Goal: Transaction & Acquisition: Download file/media

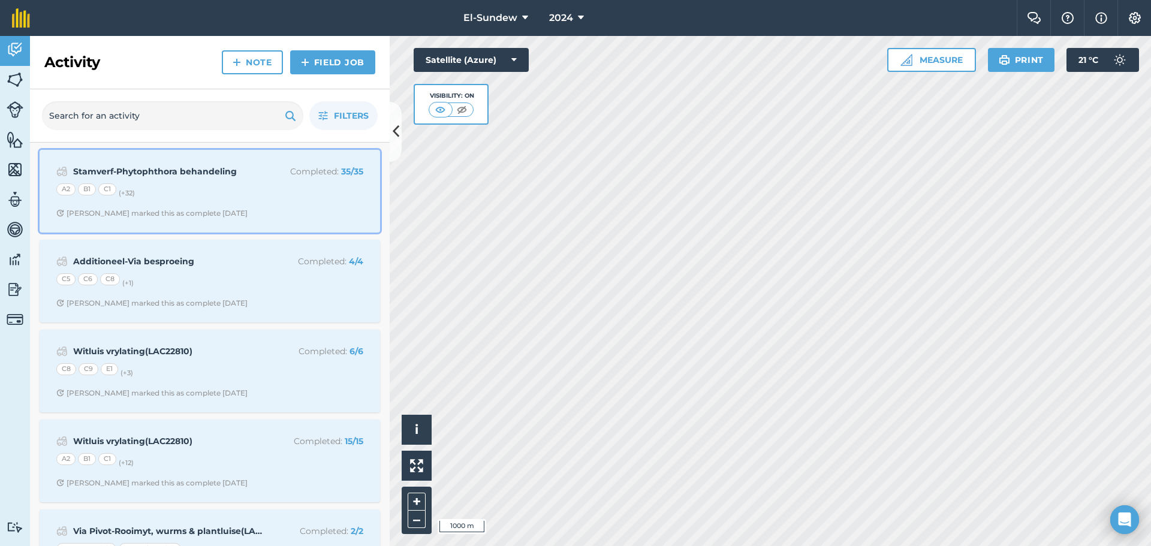
click at [239, 188] on div "A2 B1 C1 (+ 32 )" at bounding box center [209, 191] width 307 height 16
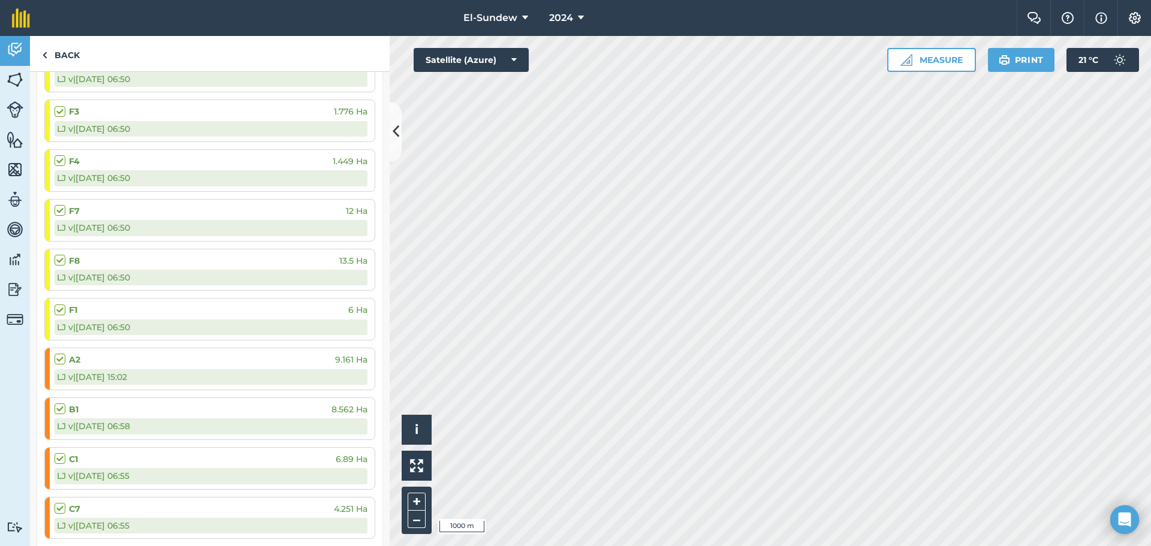
scroll to position [180, 0]
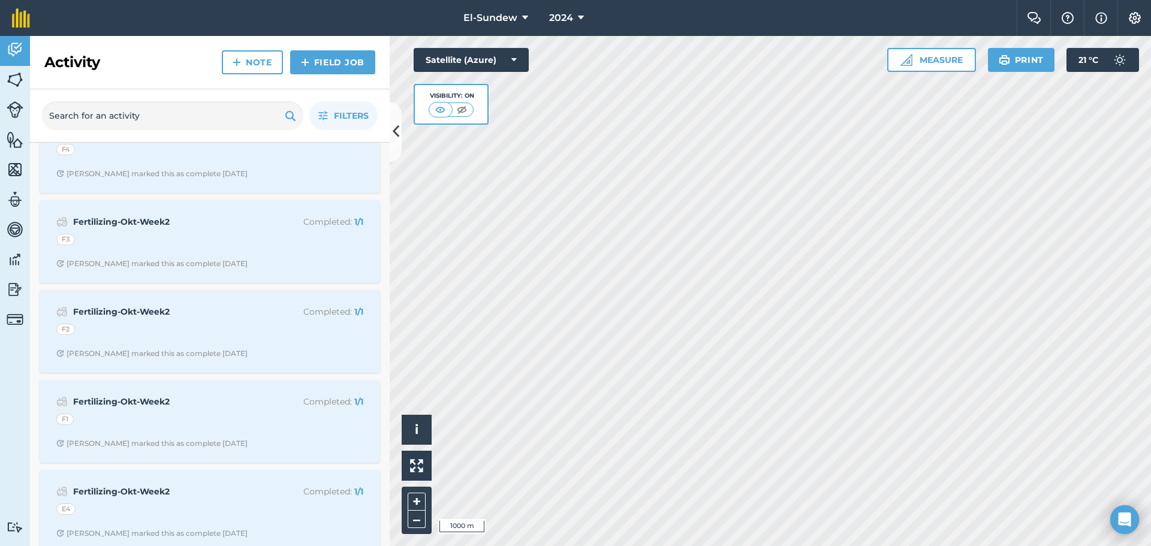
scroll to position [1558, 0]
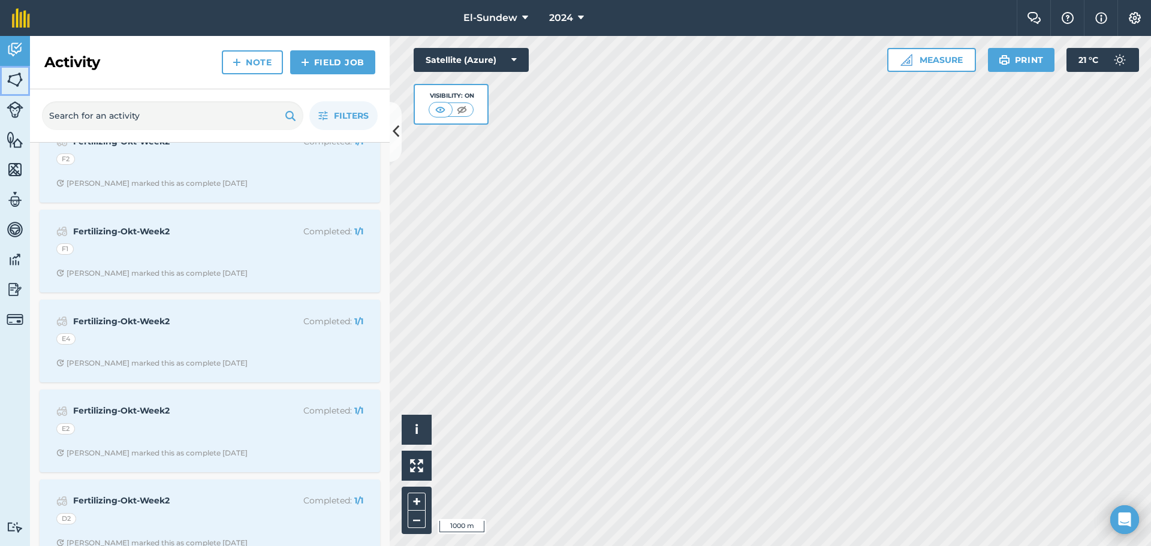
click at [11, 82] on img at bounding box center [15, 80] width 17 height 18
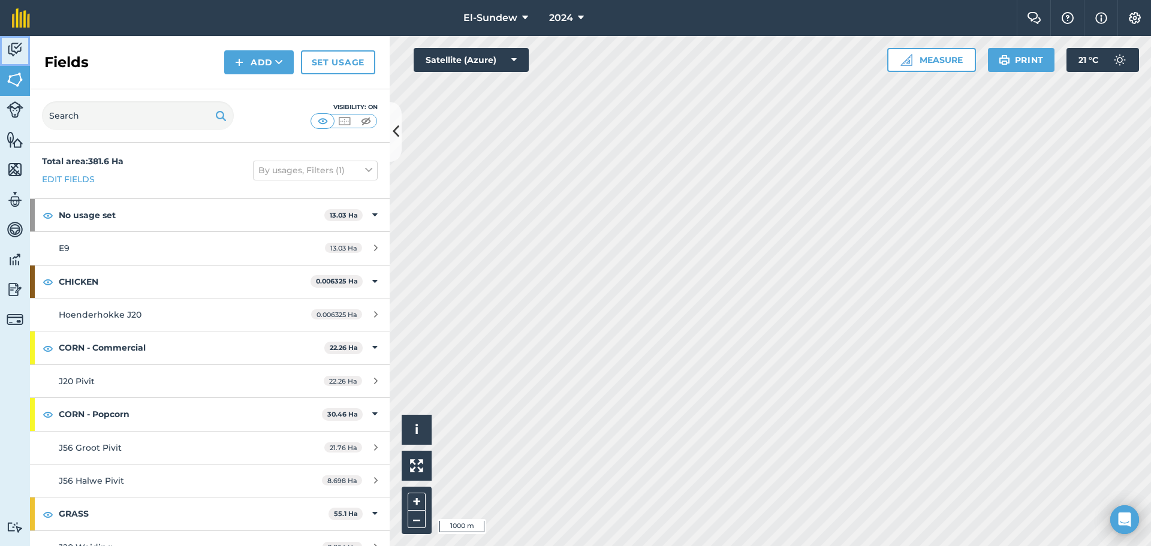
click at [15, 53] on img at bounding box center [15, 50] width 17 height 18
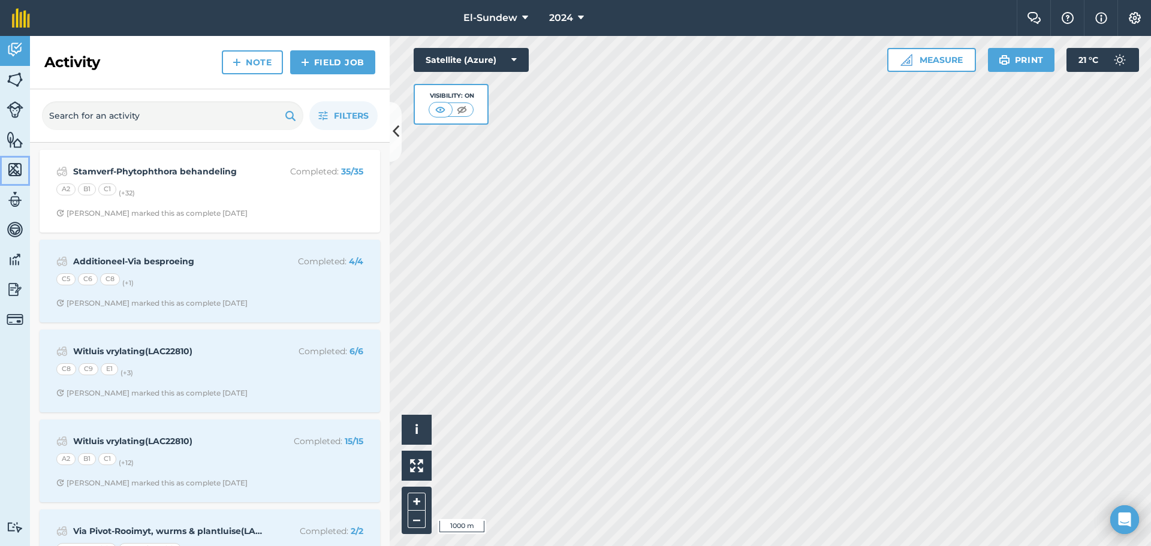
click at [15, 184] on link "Maps" at bounding box center [15, 171] width 30 height 30
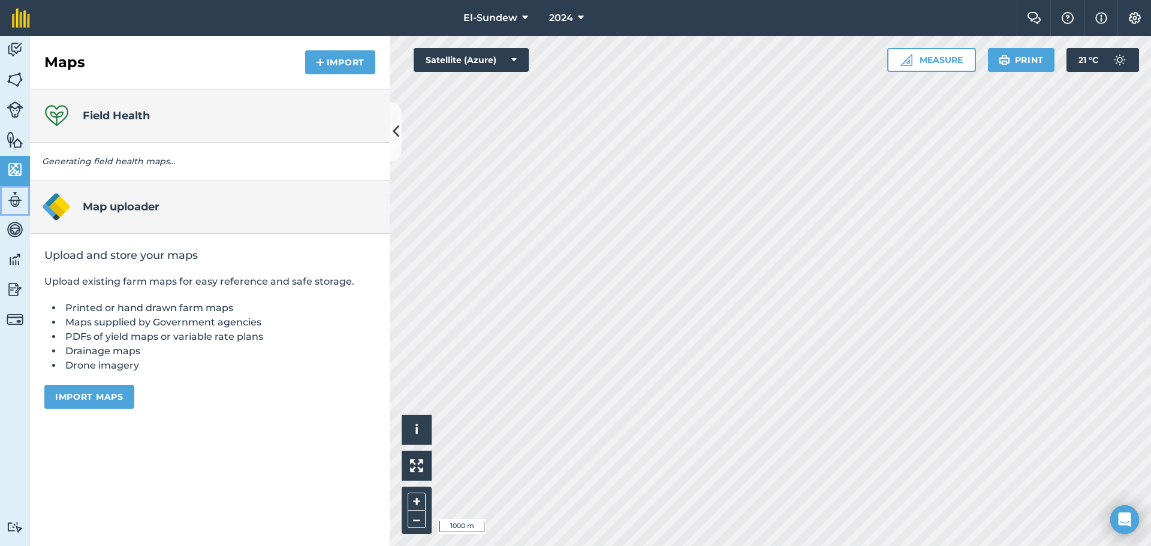
click at [15, 201] on img at bounding box center [15, 200] width 17 height 18
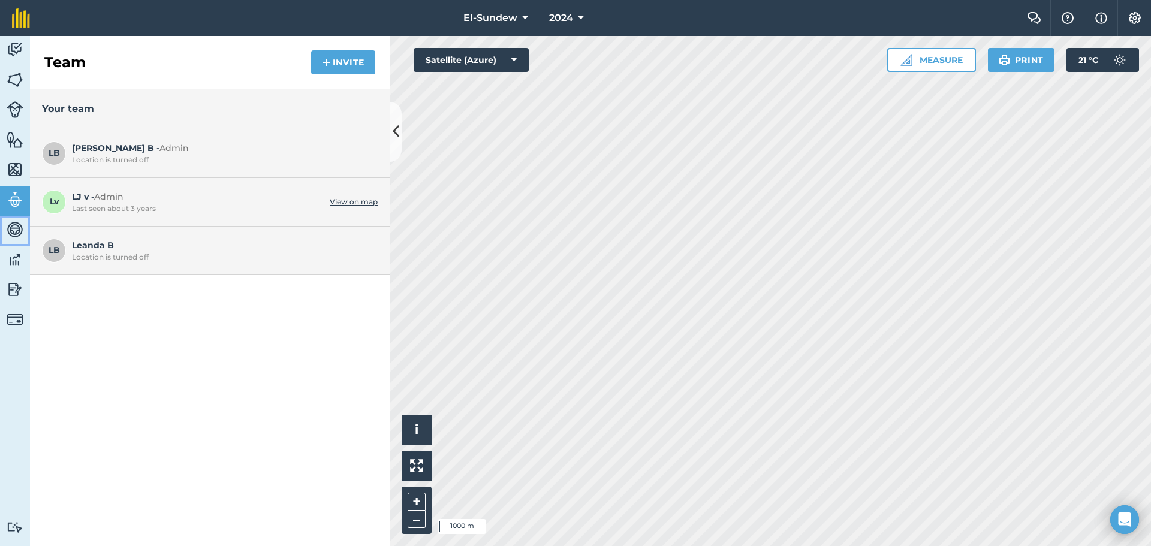
click at [19, 238] on img at bounding box center [15, 230] width 17 height 18
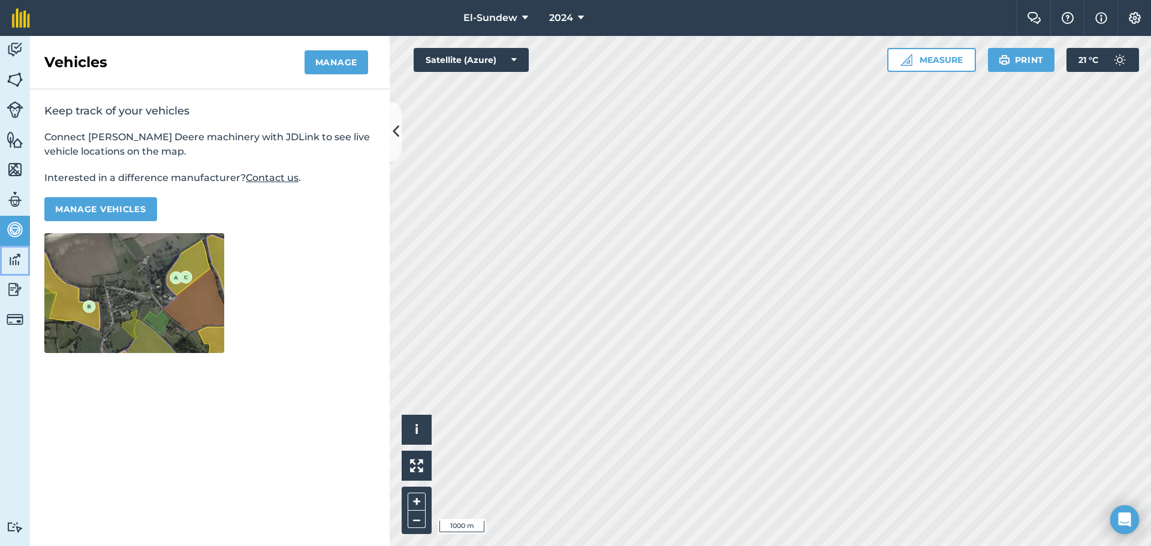
click at [16, 271] on link "Data" at bounding box center [15, 261] width 30 height 30
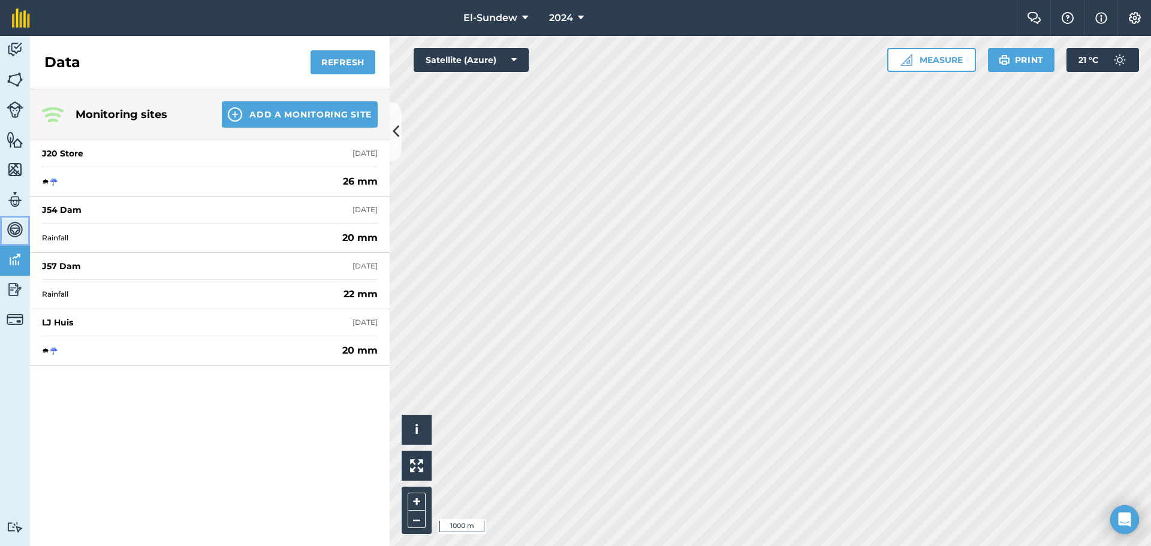
click at [16, 226] on img at bounding box center [15, 230] width 17 height 18
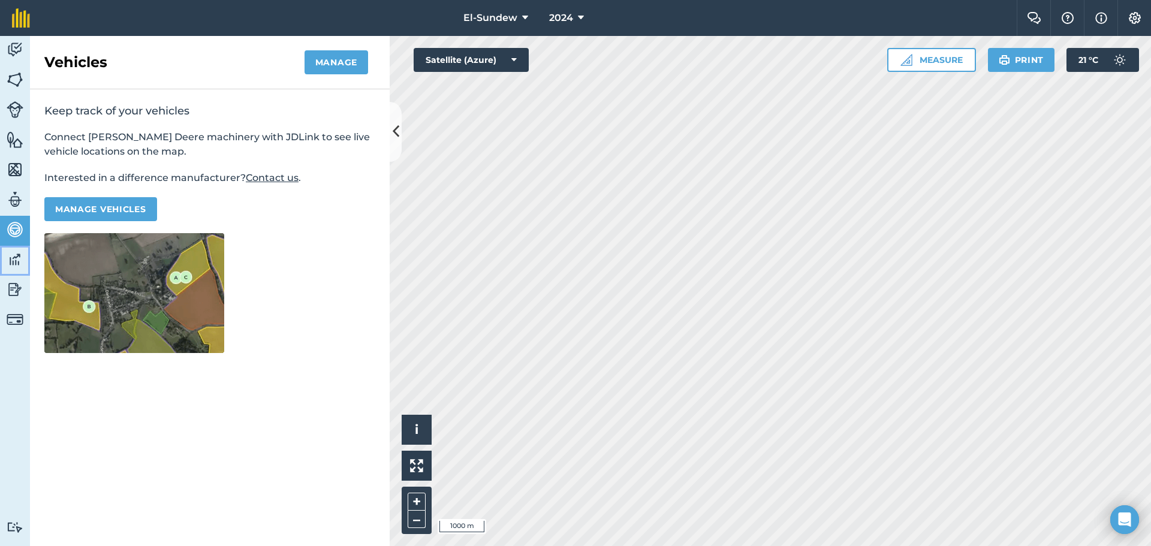
click at [16, 264] on img at bounding box center [15, 260] width 17 height 18
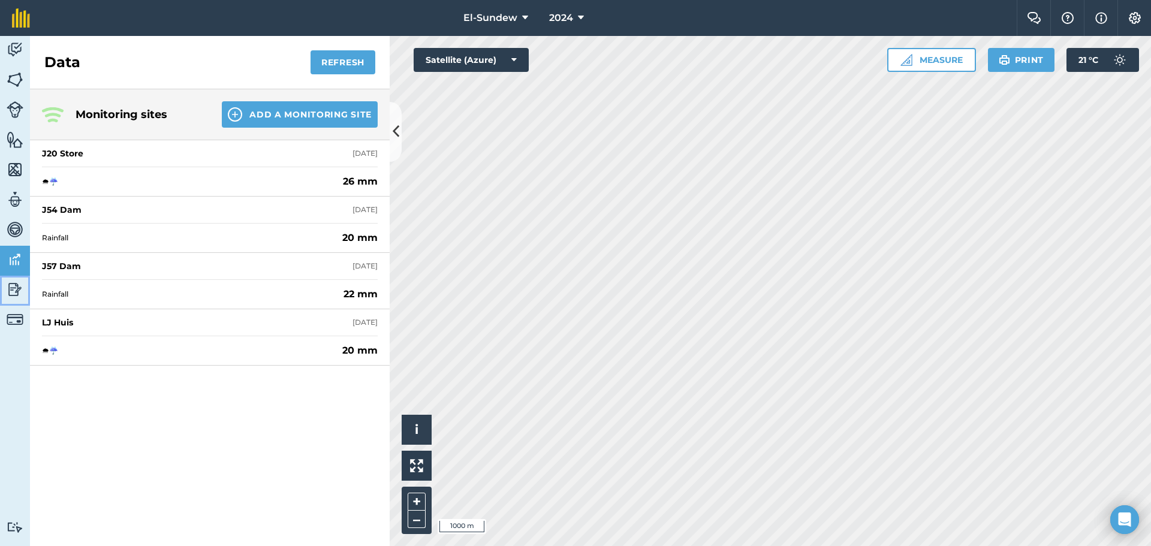
click at [13, 285] on img at bounding box center [15, 290] width 17 height 18
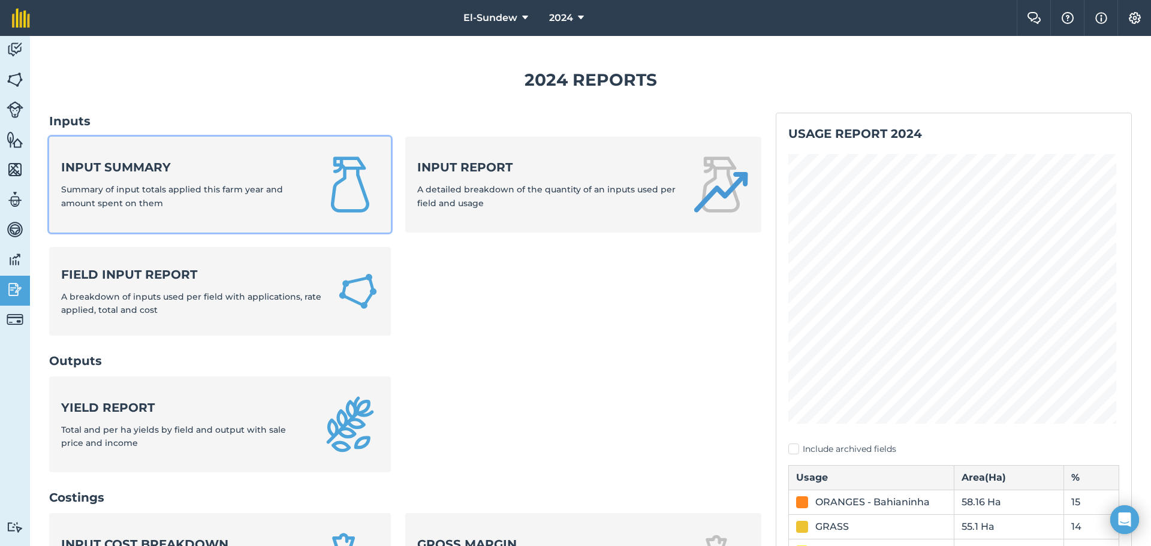
click at [129, 173] on strong "Input summary" at bounding box center [184, 167] width 246 height 17
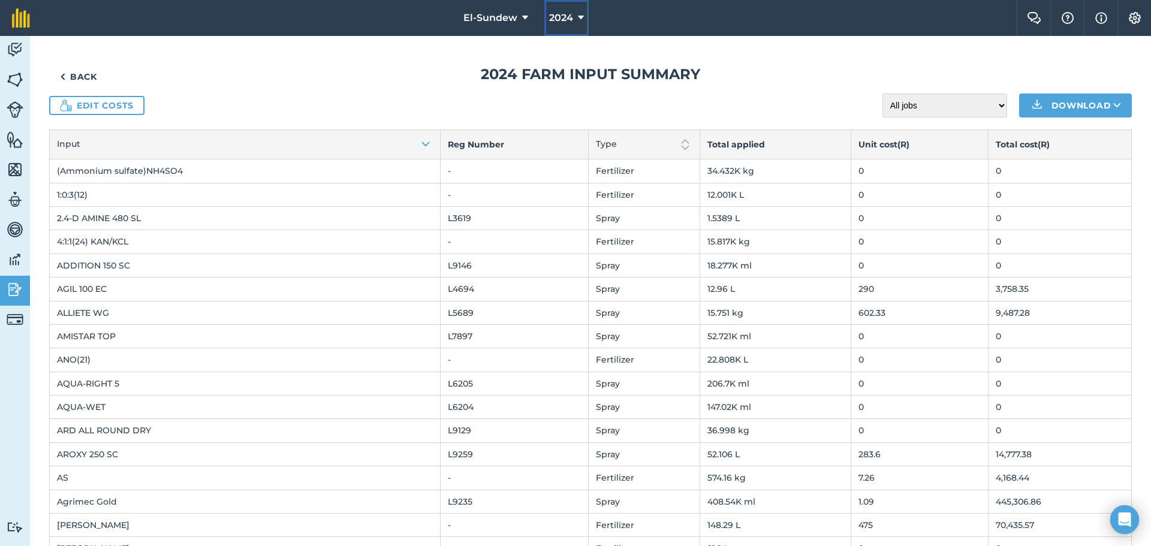
click at [583, 23] on icon at bounding box center [581, 18] width 6 height 14
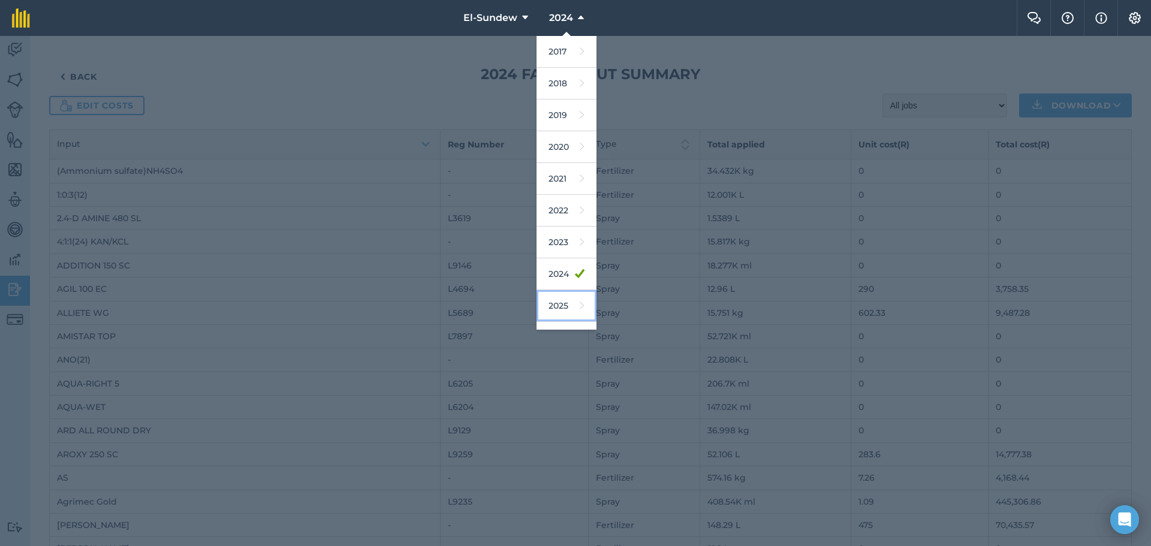
click at [557, 311] on link "2025" at bounding box center [566, 306] width 60 height 32
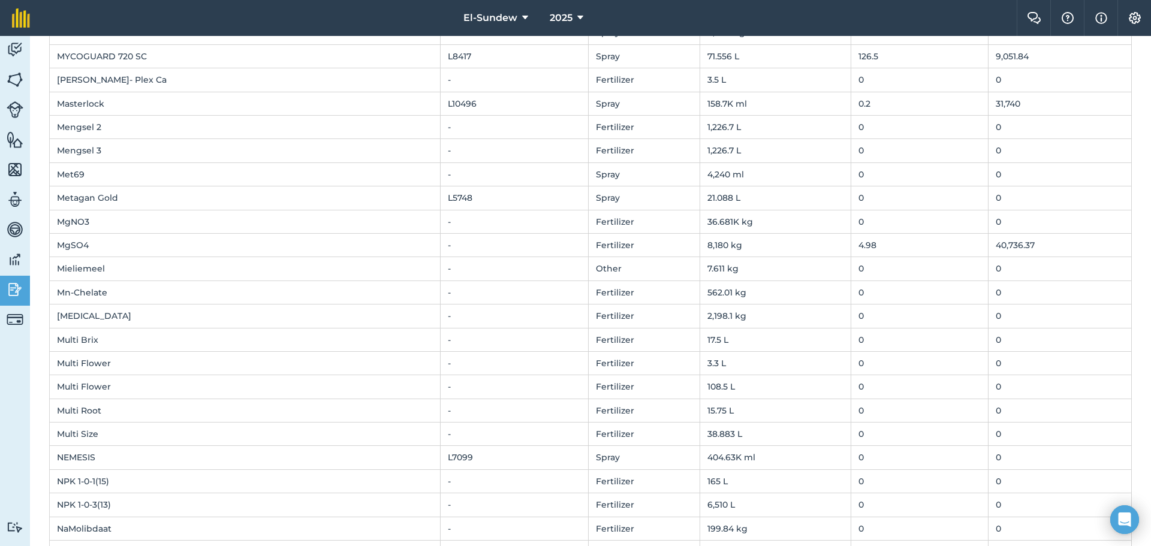
scroll to position [3057, 0]
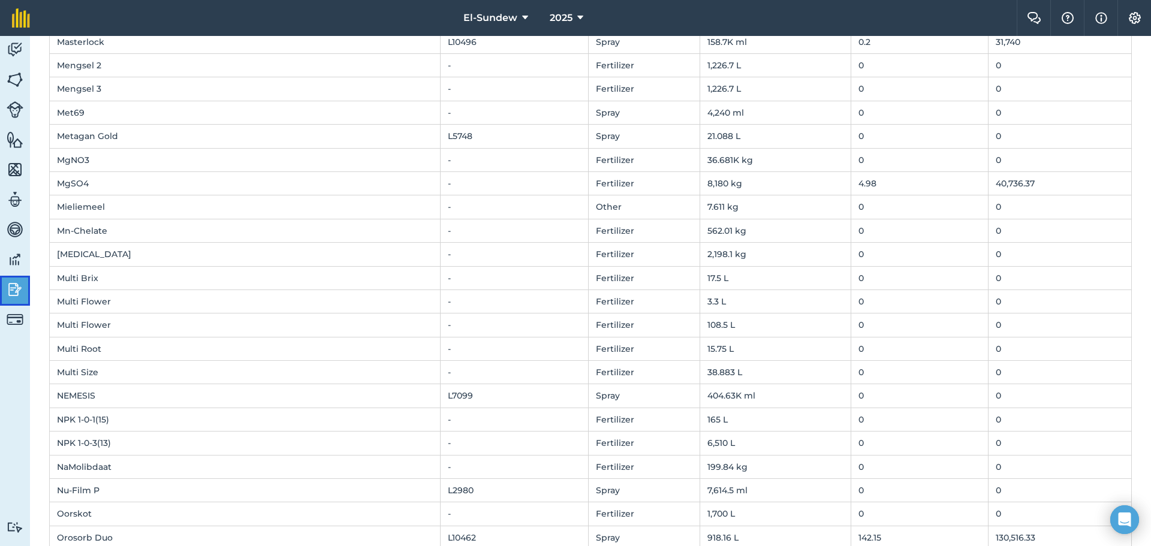
click at [19, 278] on link "Reporting" at bounding box center [15, 291] width 30 height 30
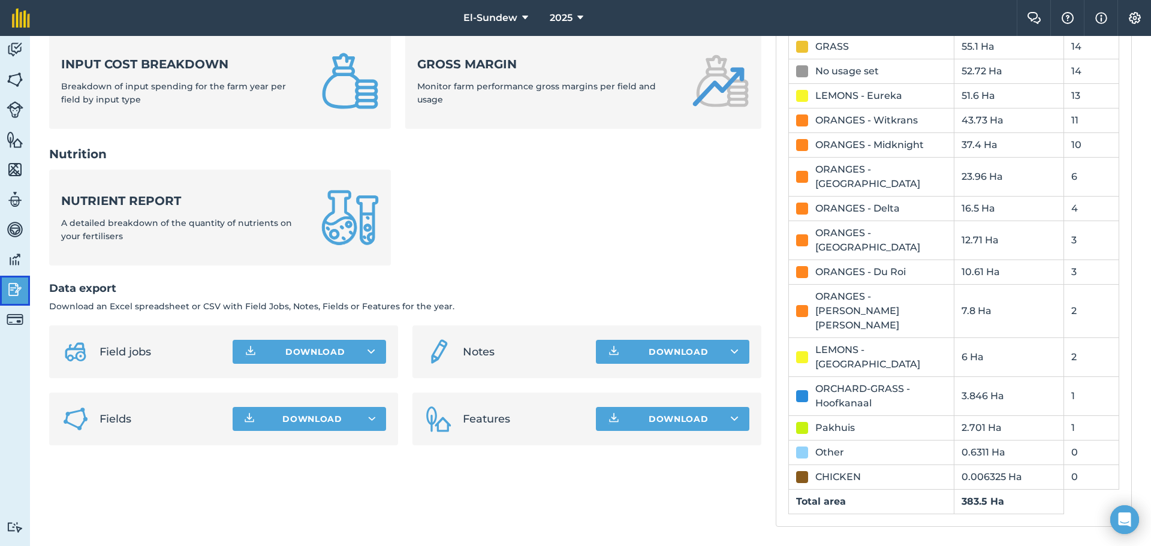
scroll to position [408, 0]
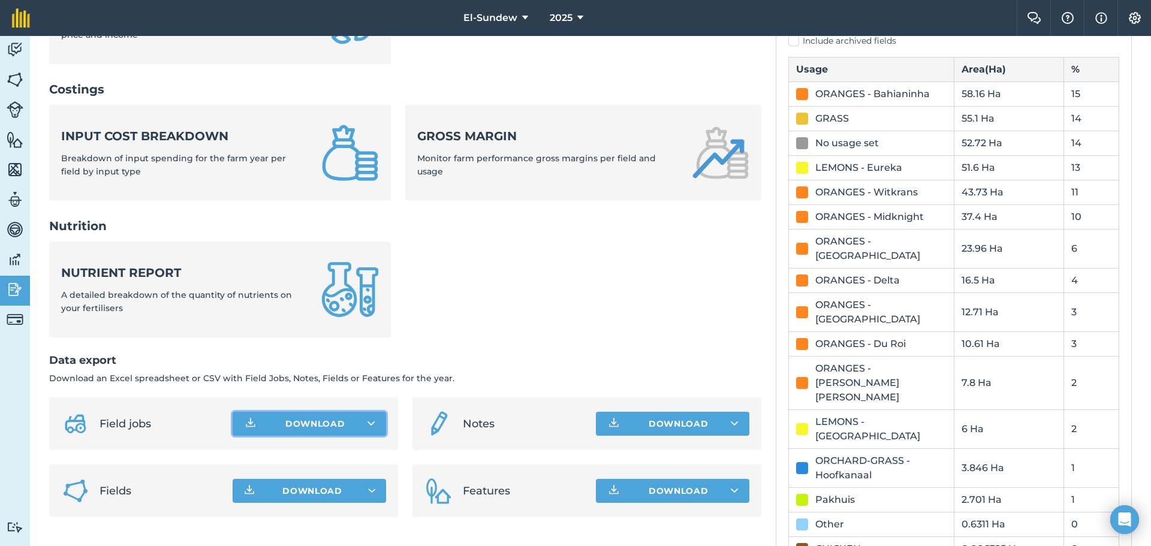
click at [311, 428] on button "Download" at bounding box center [309, 424] width 153 height 24
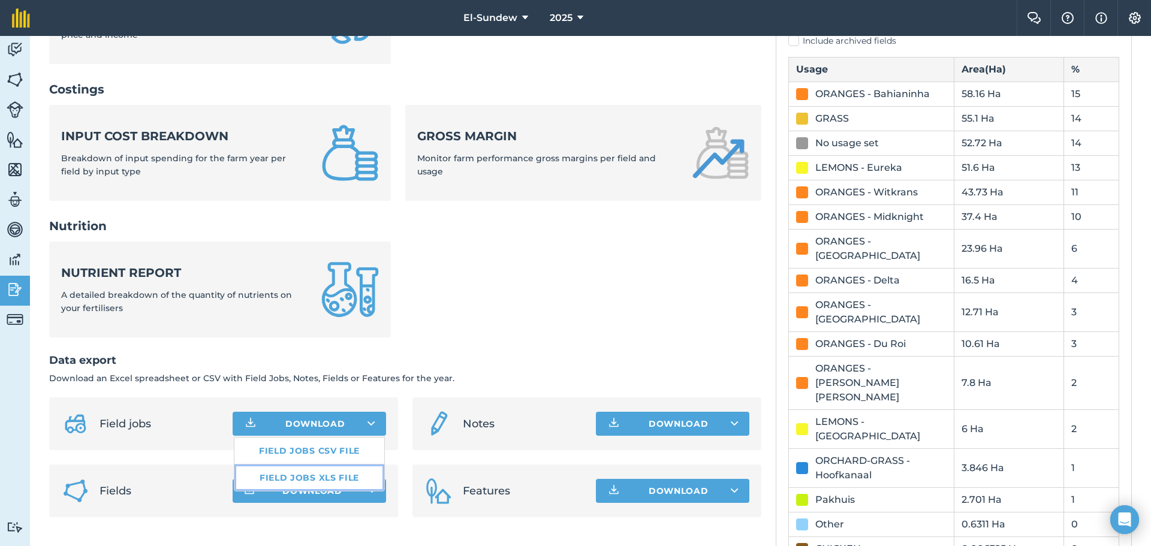
click at [310, 477] on link "Field jobs XLS file" at bounding box center [309, 478] width 150 height 26
click at [1125, 520] on icon "Open Intercom Messenger" at bounding box center [1124, 520] width 14 height 16
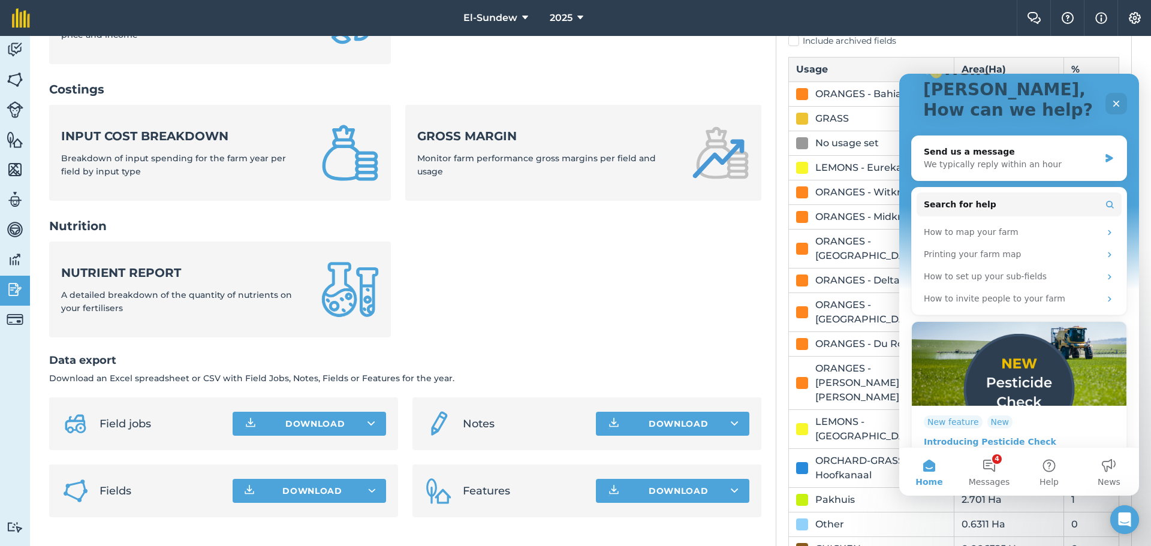
scroll to position [111, 0]
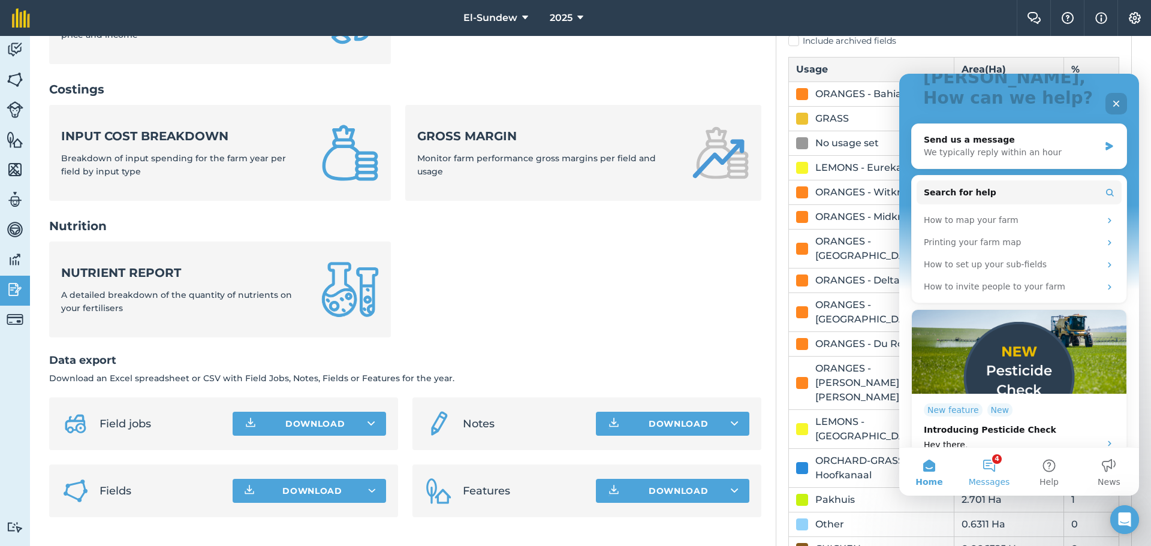
click at [985, 468] on button "4 Messages" at bounding box center [989, 472] width 60 height 48
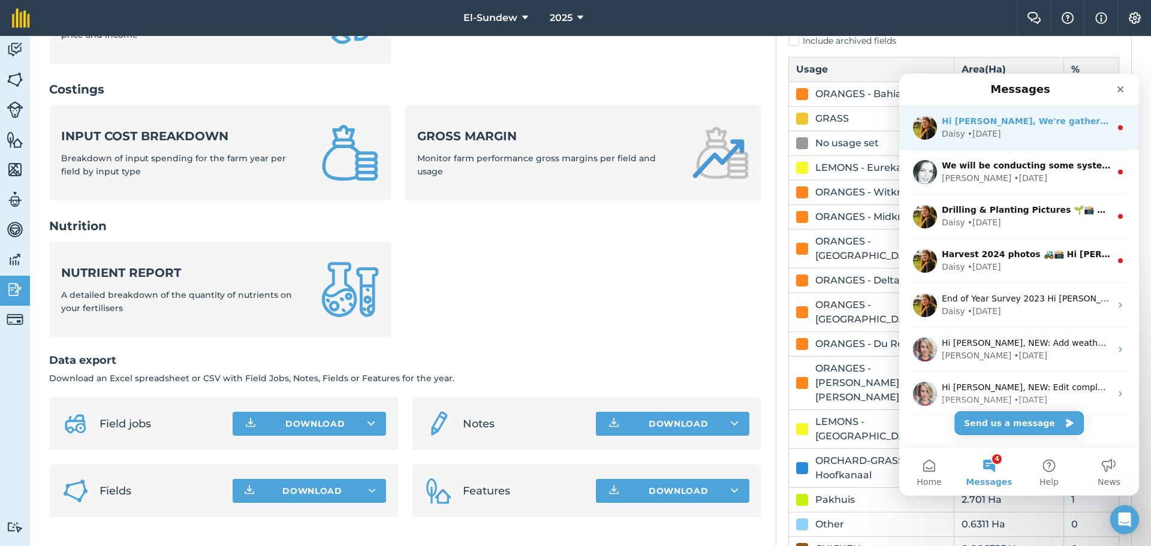
click at [993, 140] on div "Hi [PERSON_NAME], We're gathering some photos of what our users are getting up …" at bounding box center [1019, 127] width 240 height 44
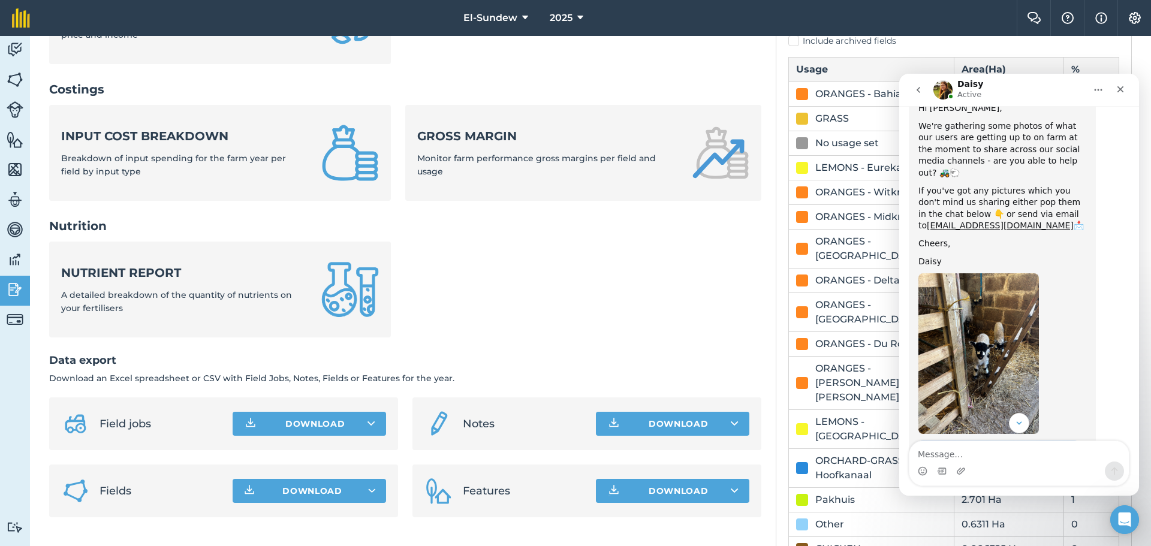
scroll to position [174, 0]
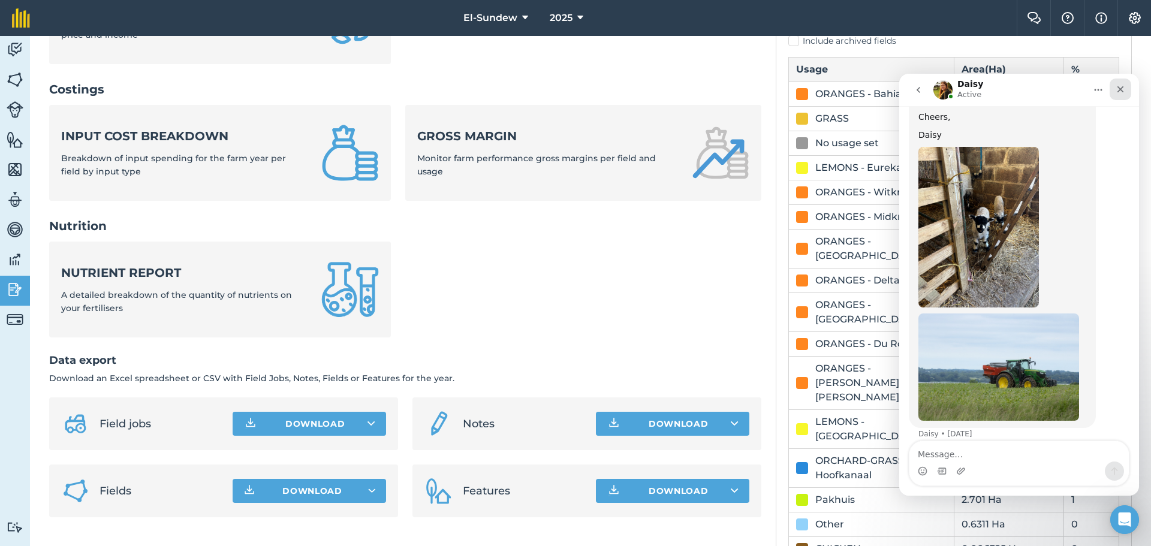
click at [1119, 95] on div "Close" at bounding box center [1120, 90] width 22 height 22
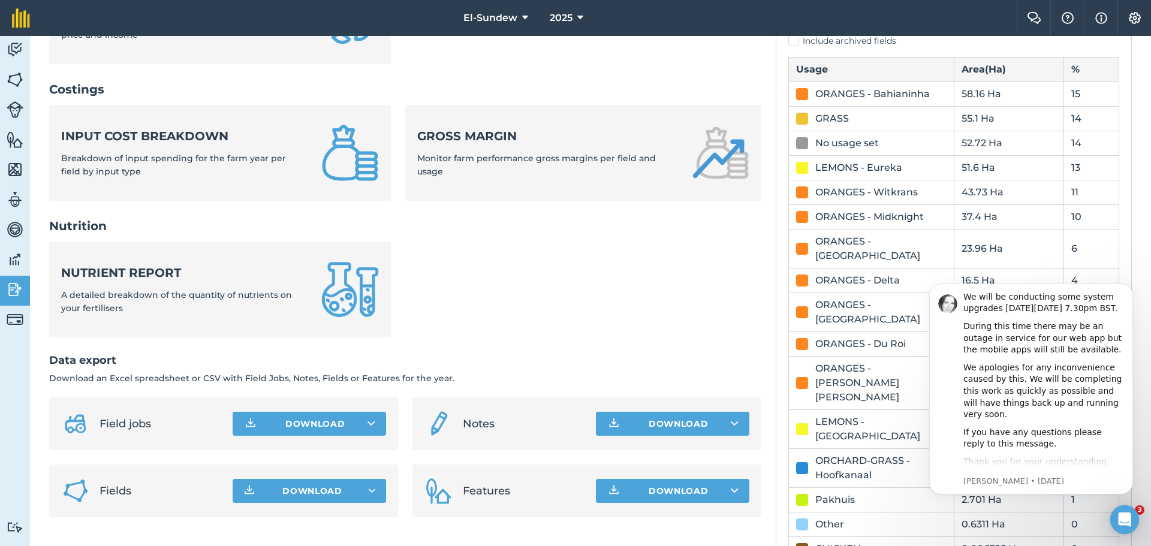
click at [595, 288] on ul "Nutrient report A detailed breakdown of the quantity of nutrients on your ferti…" at bounding box center [405, 297] width 712 height 110
